Goal: Task Accomplishment & Management: Use online tool/utility

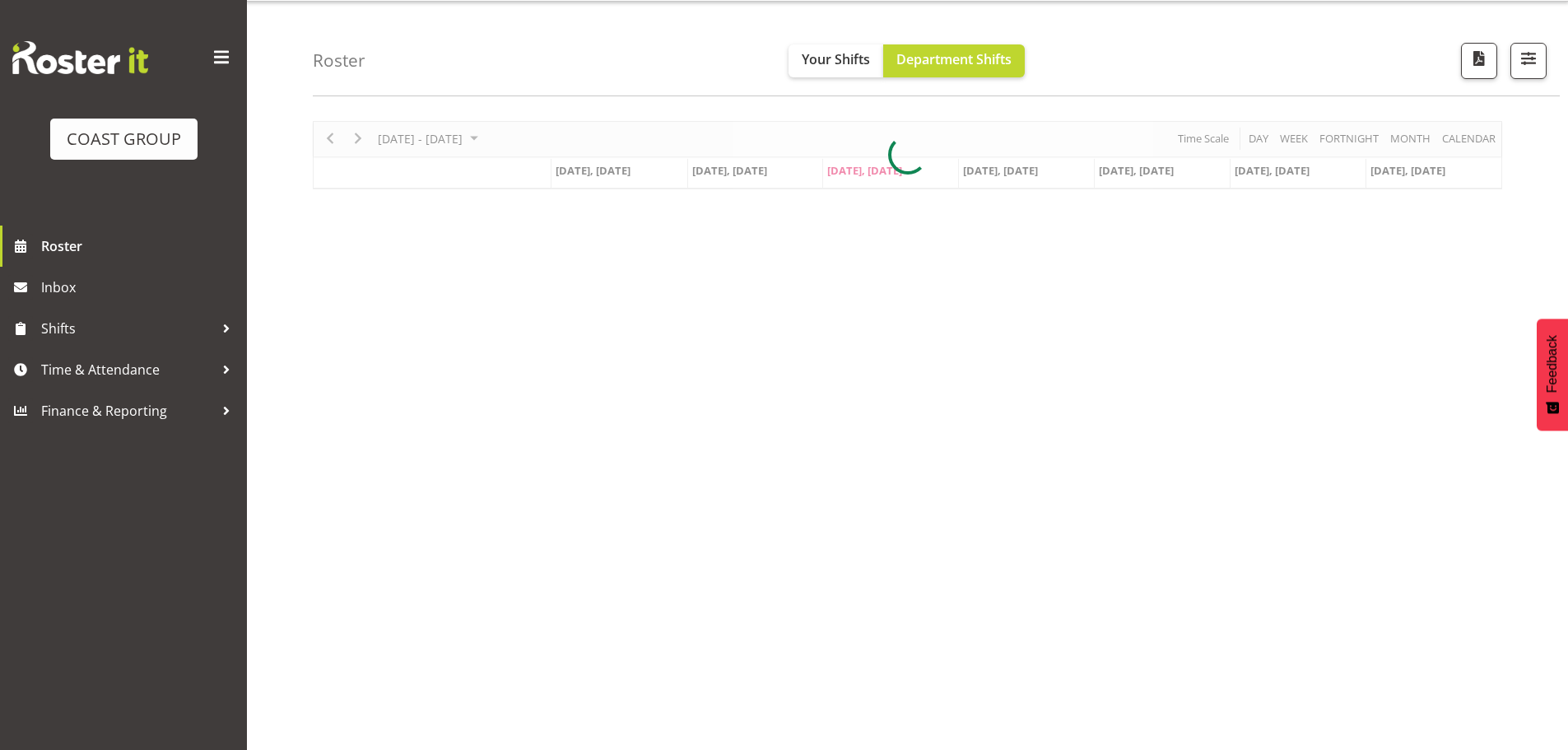
scroll to position [60, 0]
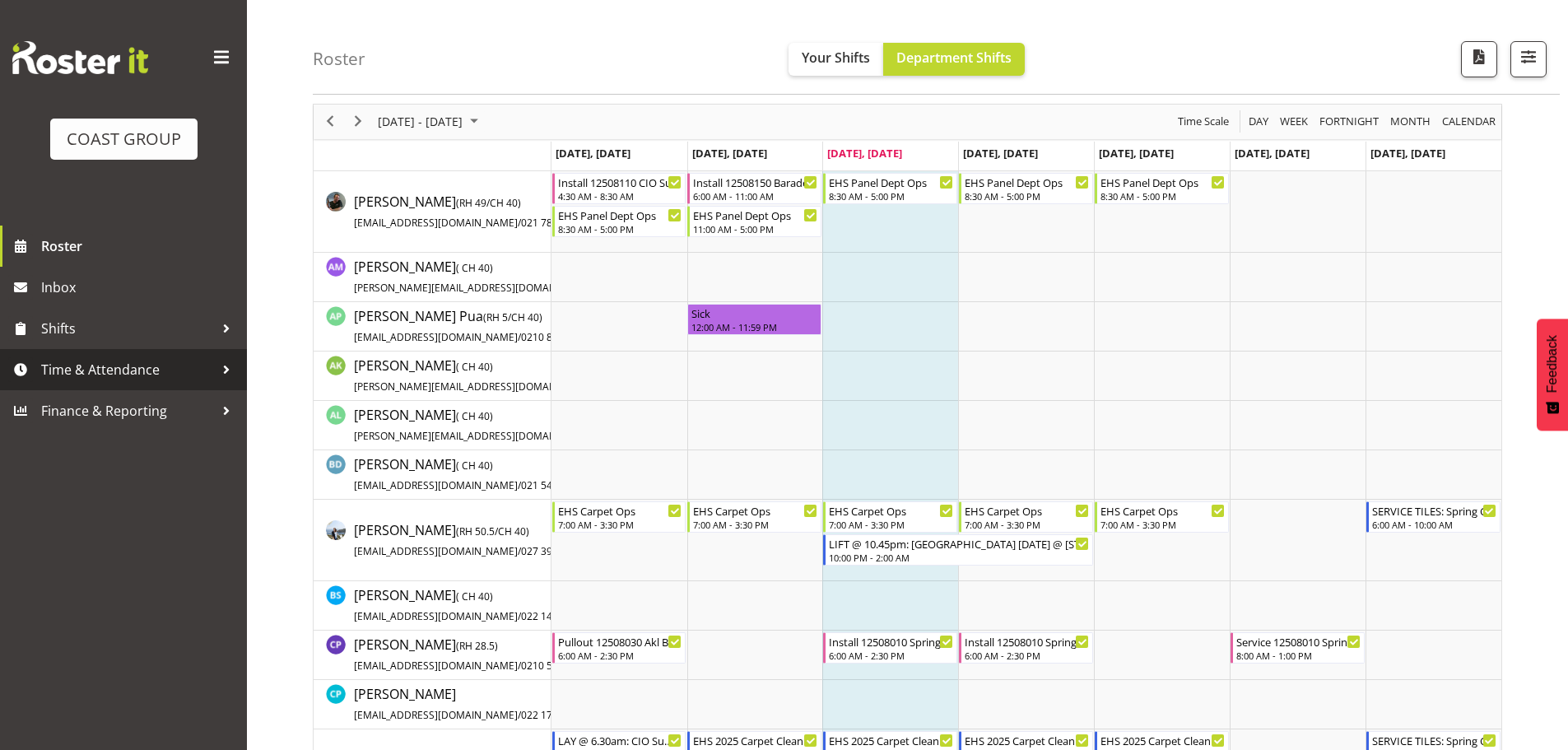
click at [168, 380] on span "Time & Attendance" at bounding box center [128, 369] width 173 height 25
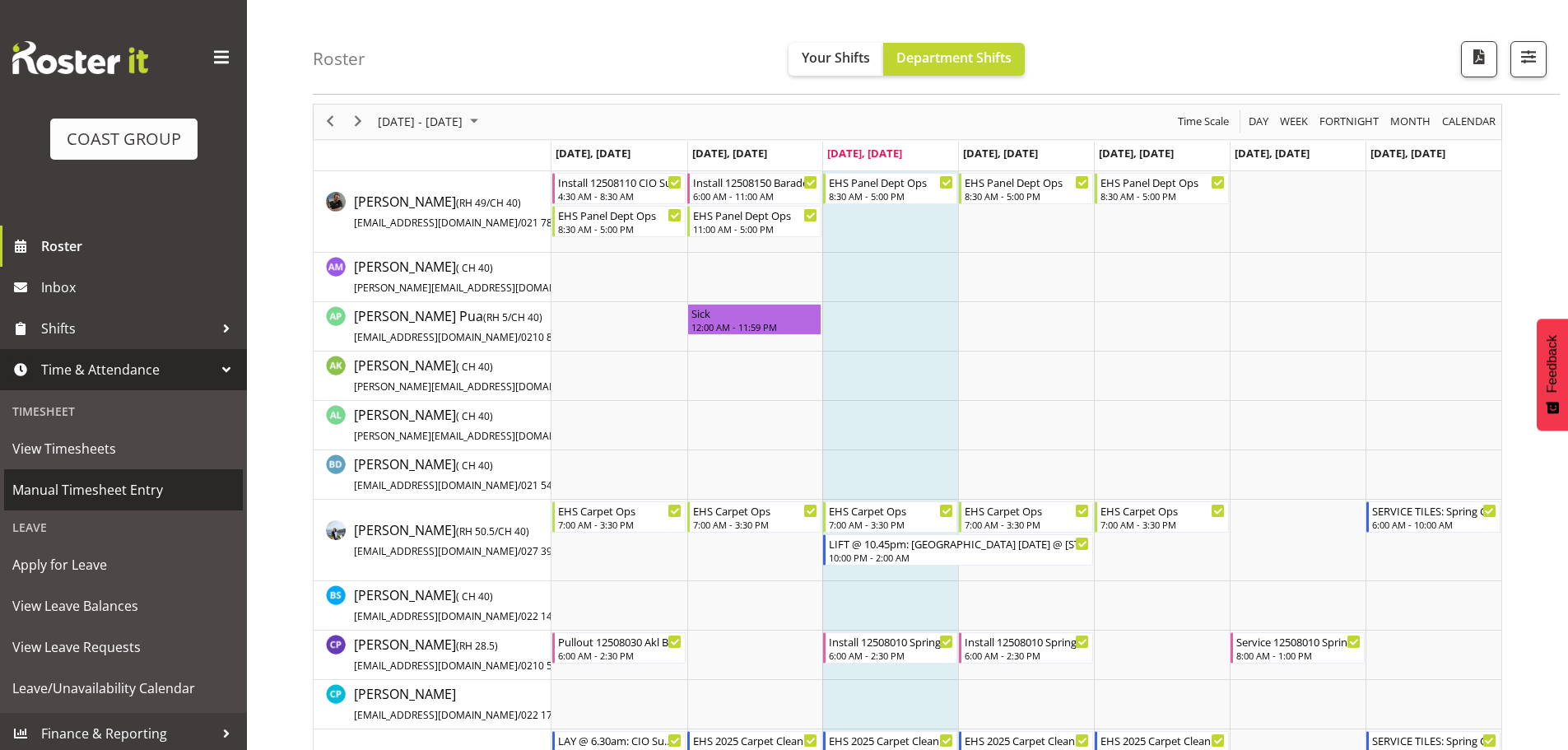
click at [62, 487] on span "Manual Timesheet Entry" at bounding box center [123, 490] width 222 height 25
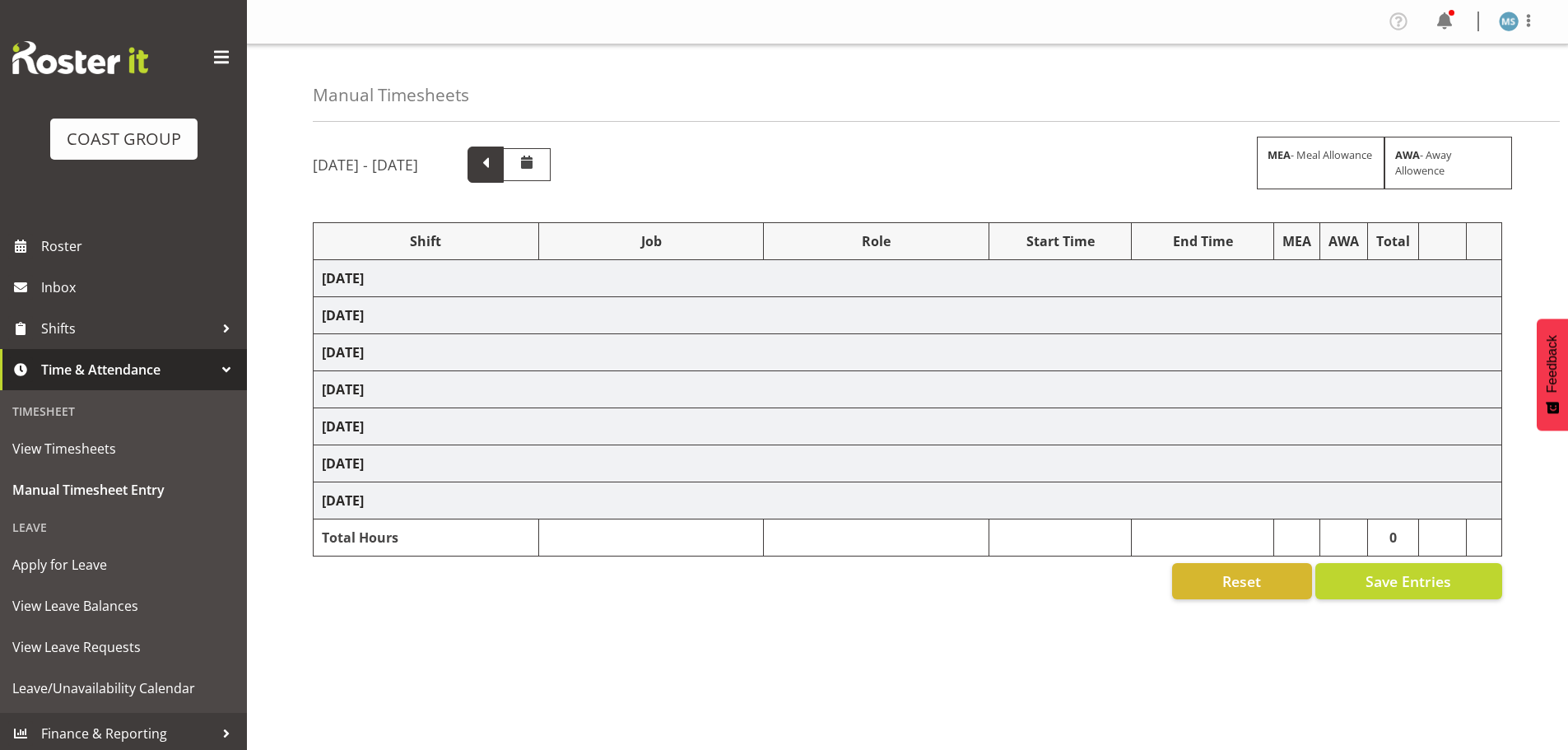
click at [496, 173] on span at bounding box center [485, 163] width 21 height 21
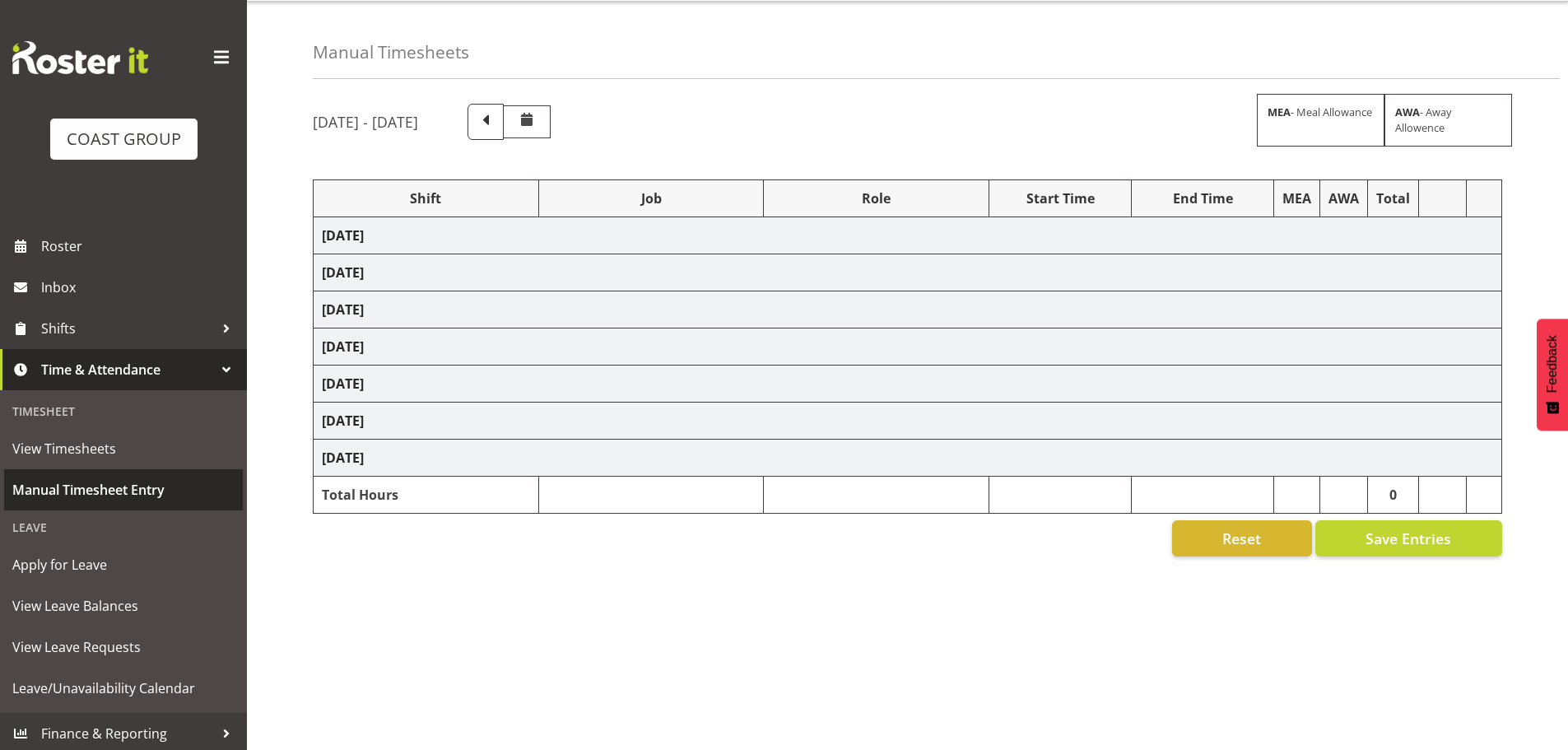
click at [108, 486] on span "Manual Timesheet Entry" at bounding box center [123, 490] width 222 height 25
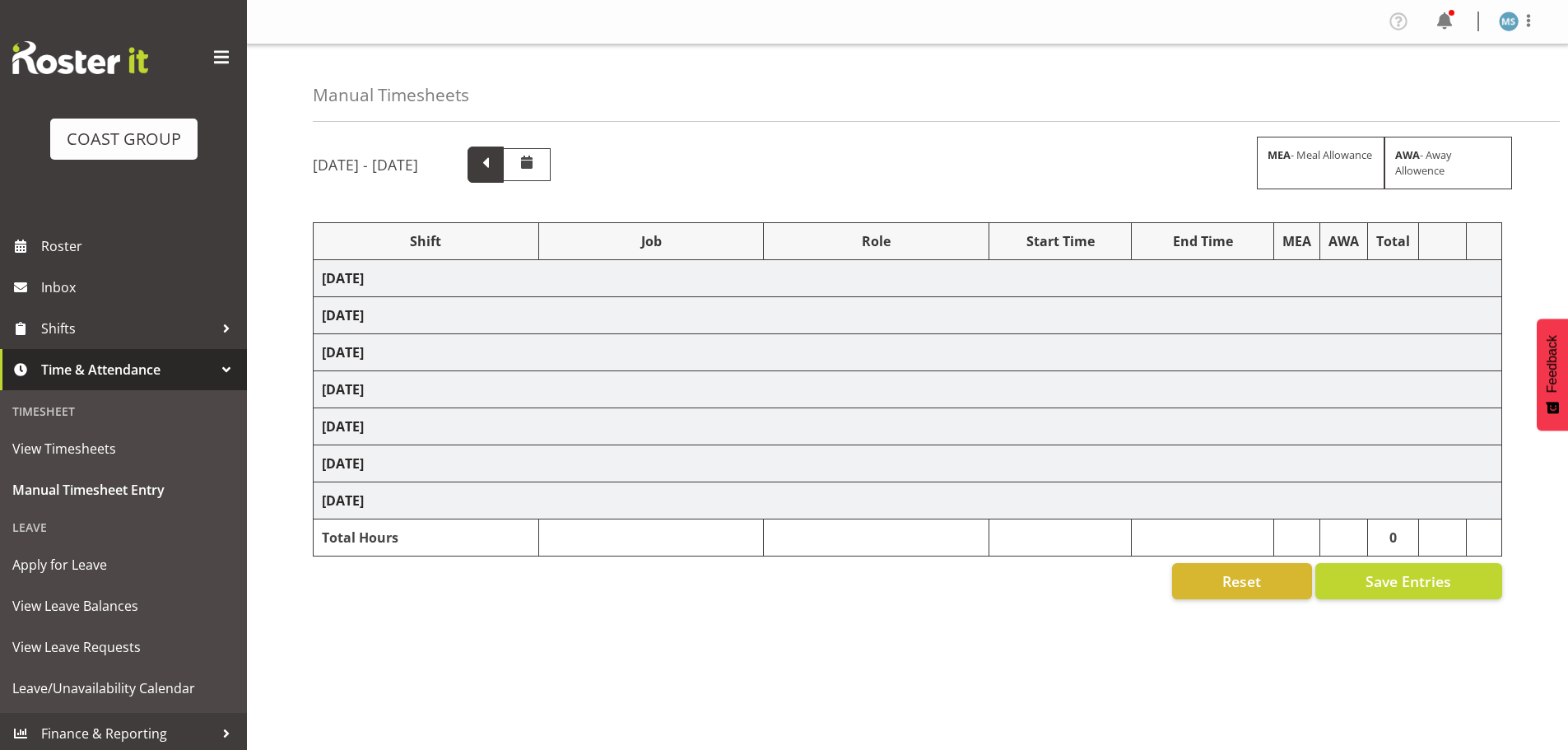
click at [496, 171] on span at bounding box center [485, 163] width 21 height 21
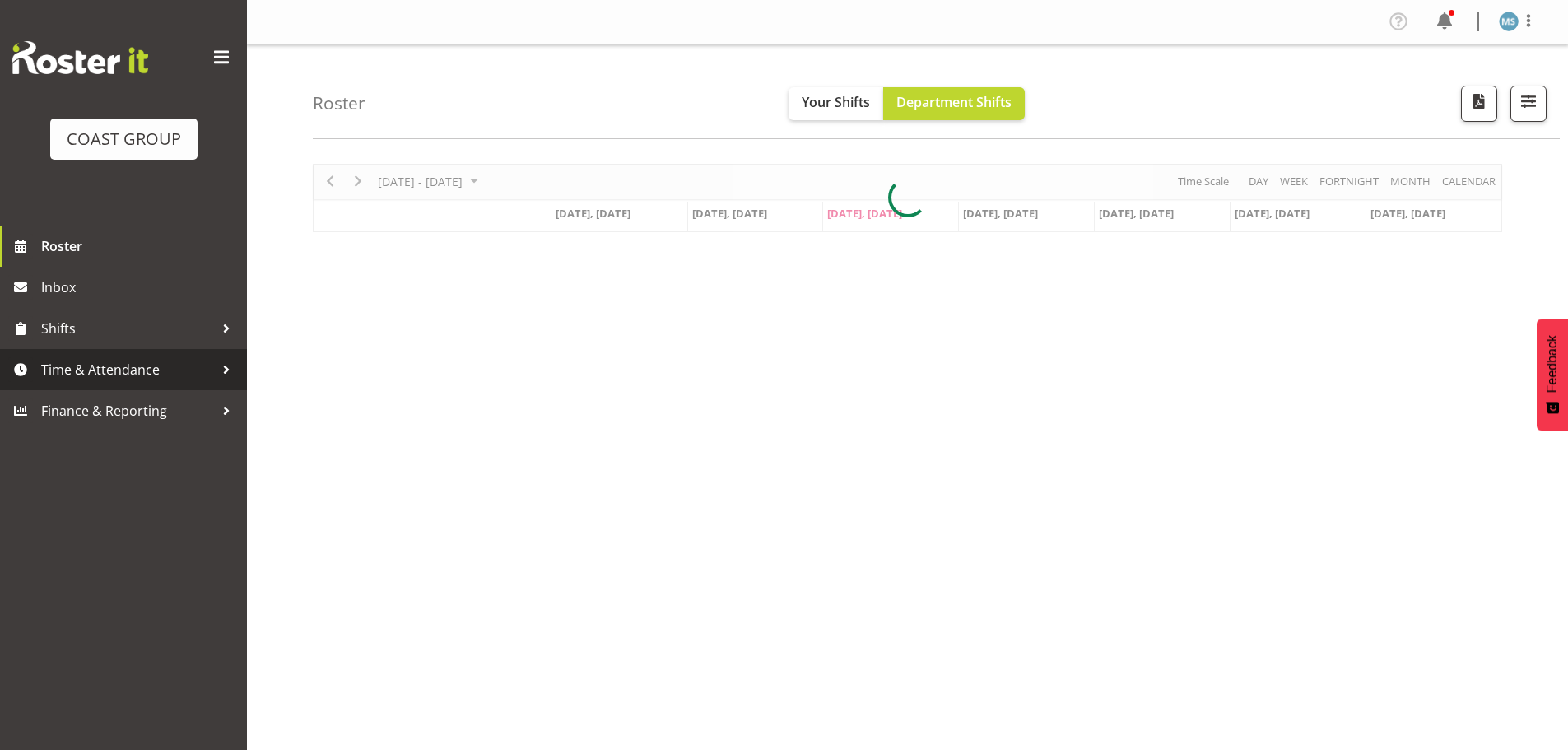
click at [144, 385] on link "Time & Attendance" at bounding box center [123, 369] width 247 height 41
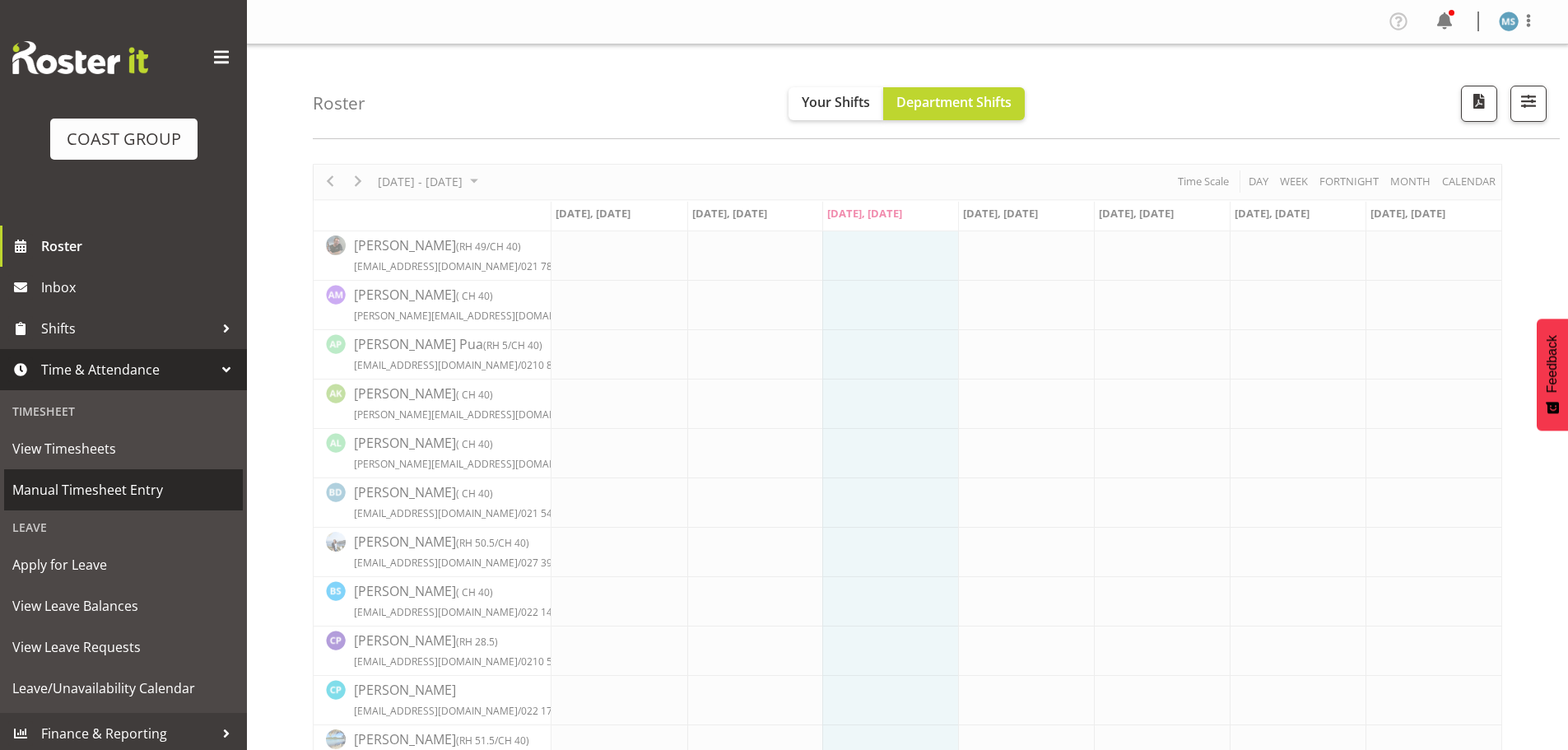
click at [89, 493] on span "Manual Timesheet Entry" at bounding box center [123, 490] width 222 height 25
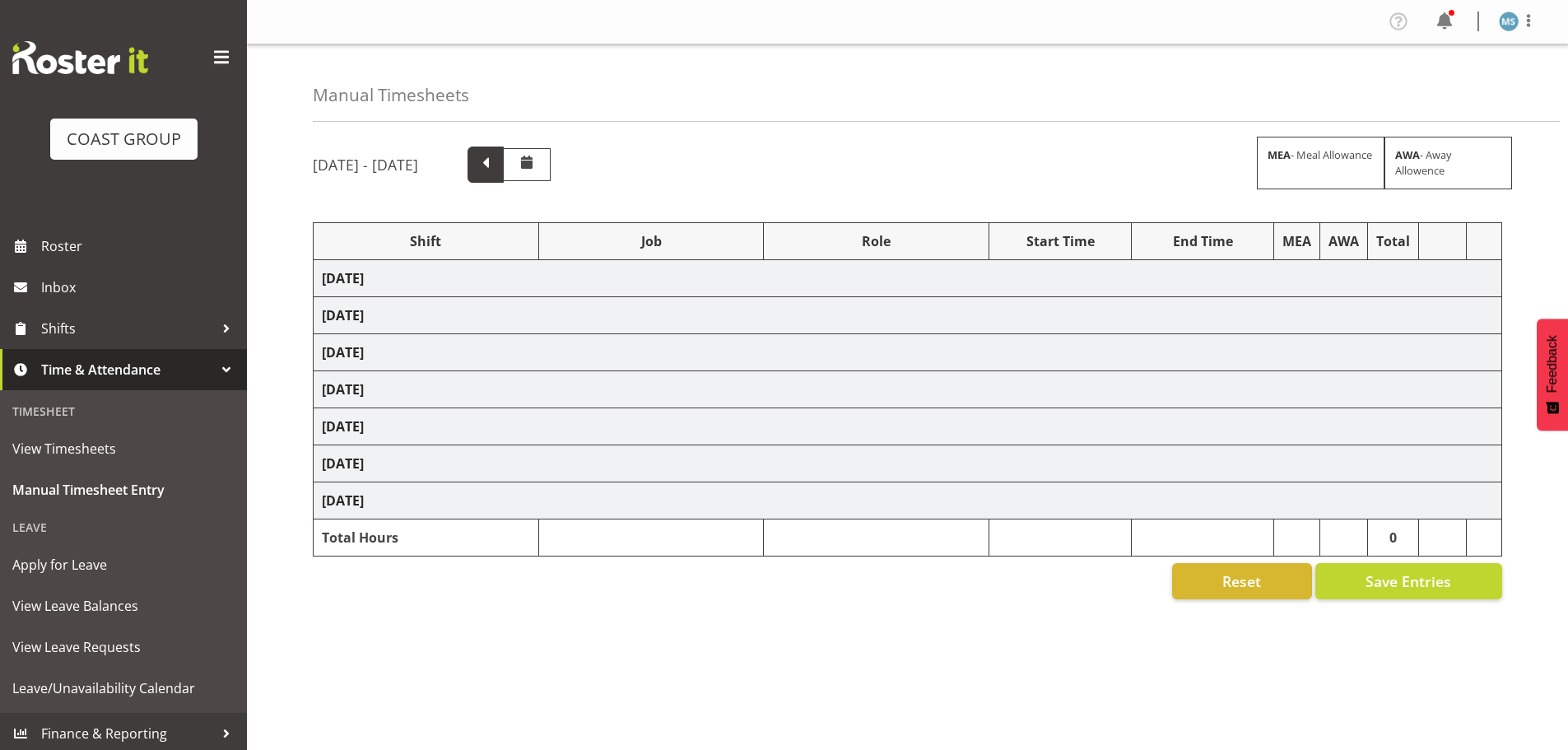
click at [496, 157] on span at bounding box center [485, 163] width 21 height 21
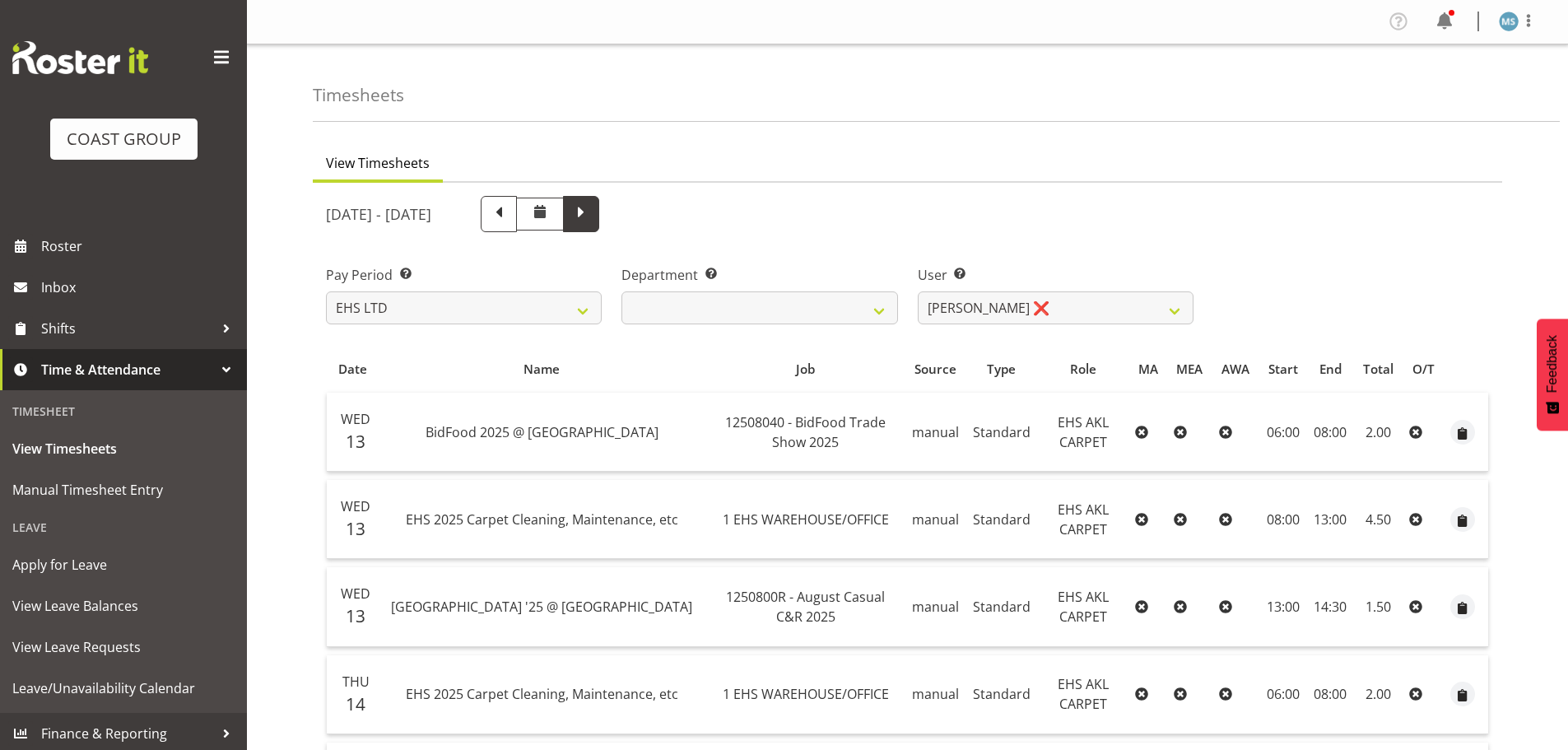
click at [592, 211] on span at bounding box center [581, 212] width 21 height 21
select select
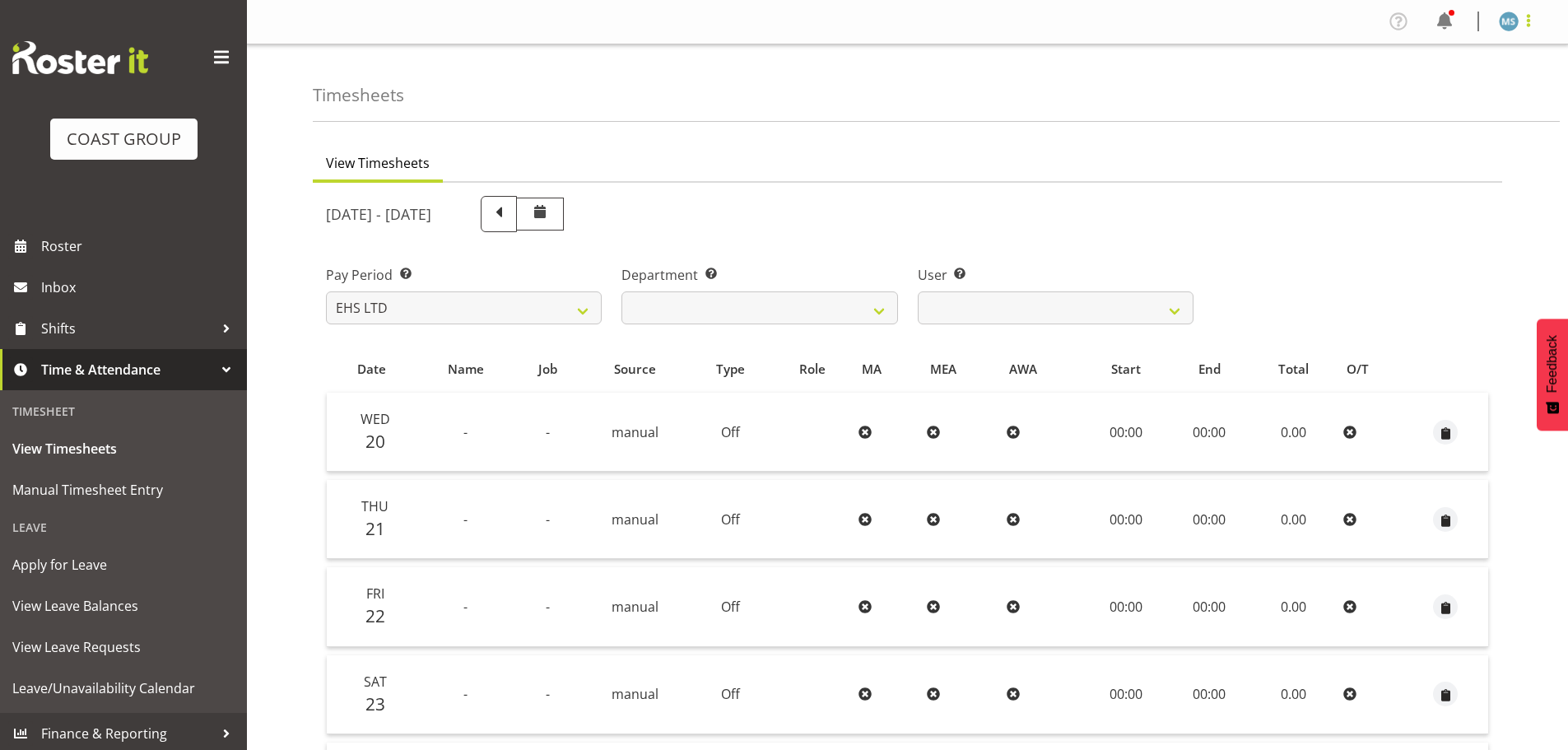
click at [1527, 28] on span at bounding box center [1529, 21] width 20 height 20
click at [1434, 86] on link "Log Out" at bounding box center [1460, 86] width 158 height 29
